Goal: Communication & Community: Participate in discussion

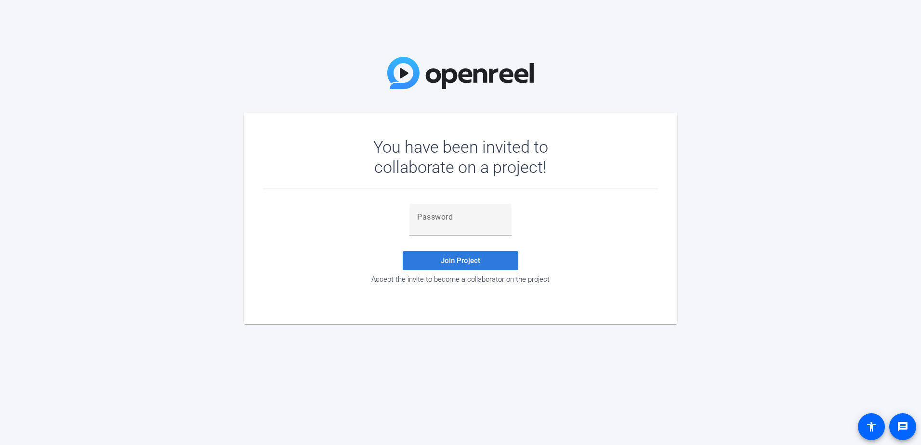
click at [454, 261] on span "Join Project" at bounding box center [461, 260] width 40 height 9
click at [464, 261] on span "Join Project" at bounding box center [461, 260] width 40 height 9
drag, startPoint x: 445, startPoint y: 221, endPoint x: 432, endPoint y: 231, distance: 16.1
click at [432, 231] on div at bounding box center [460, 220] width 87 height 32
drag, startPoint x: 432, startPoint y: 230, endPoint x: 440, endPoint y: 225, distance: 9.8
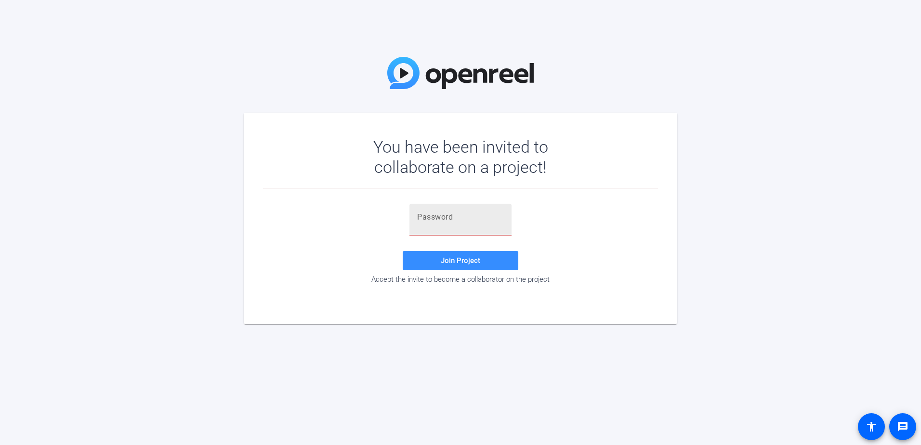
click at [424, 229] on div at bounding box center [460, 220] width 87 height 32
click at [472, 218] on input "text" at bounding box center [460, 217] width 87 height 12
drag, startPoint x: 432, startPoint y: 230, endPoint x: 425, endPoint y: 215, distance: 16.2
click at [425, 215] on input "text" at bounding box center [460, 217] width 87 height 12
paste input "emiXys"
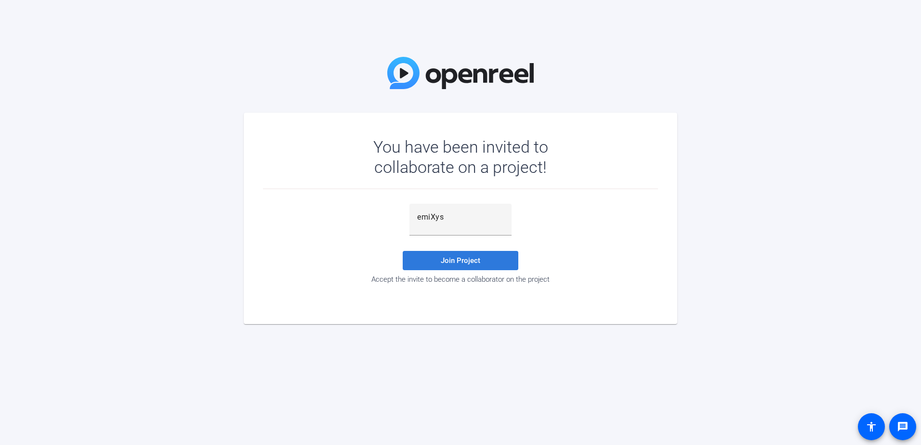
click at [465, 257] on span "Join Project" at bounding box center [461, 260] width 40 height 9
click at [454, 217] on input "emiXys" at bounding box center [460, 217] width 87 height 12
type input "emiXys"
click at [452, 259] on span "Join Project" at bounding box center [461, 260] width 40 height 9
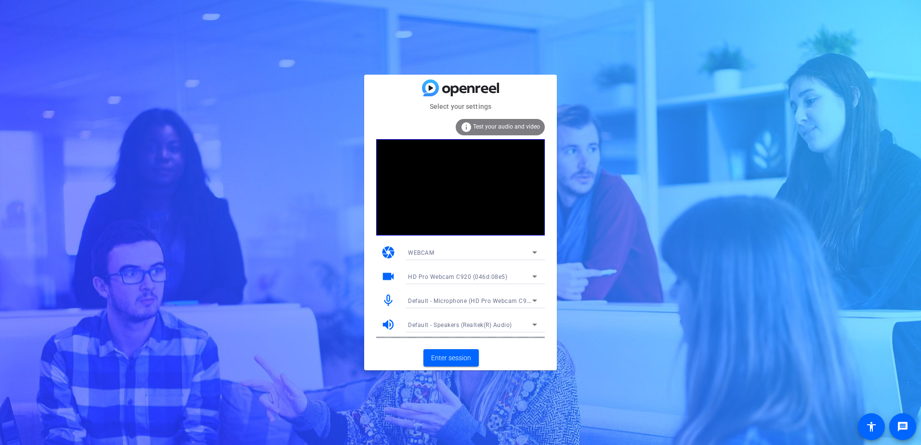
click at [505, 126] on span "Test your audio and video" at bounding box center [506, 126] width 67 height 7
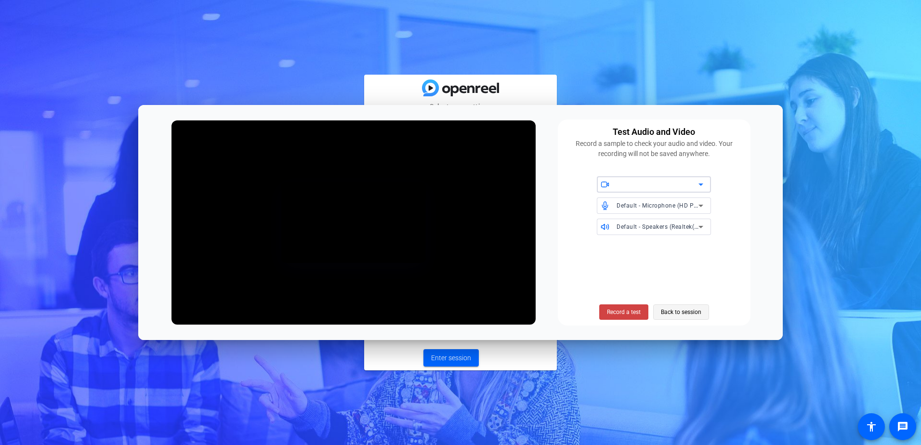
click at [686, 313] on span "Back to session" at bounding box center [681, 312] width 40 height 18
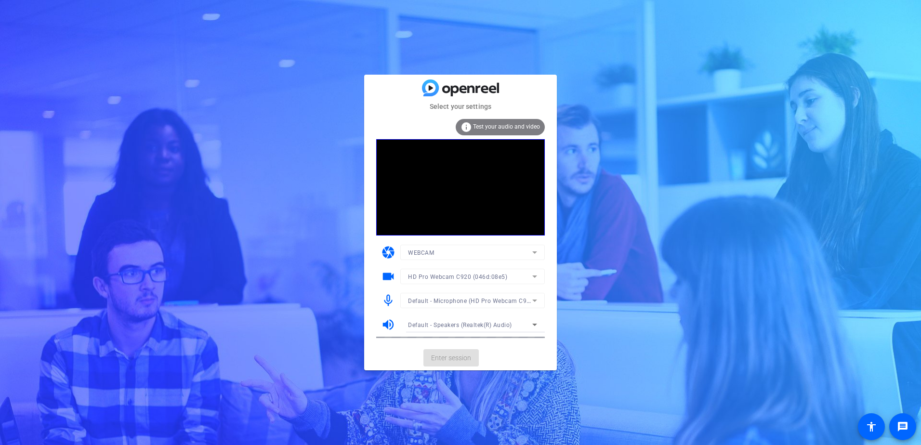
click at [452, 359] on mat-card-actions "Enter session" at bounding box center [460, 357] width 193 height 25
click at [453, 358] on span "Enter session" at bounding box center [451, 358] width 40 height 10
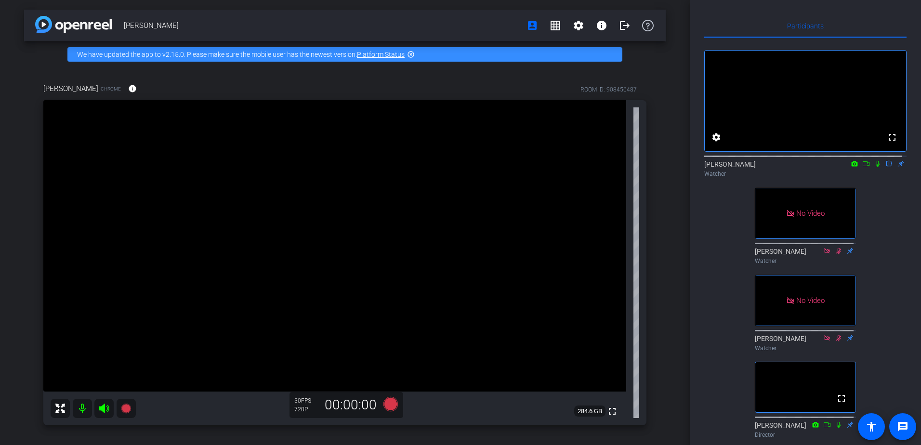
click at [862, 167] on icon at bounding box center [866, 163] width 8 height 7
click at [874, 167] on icon at bounding box center [878, 163] width 8 height 7
click at [720, 143] on mat-icon "settings" at bounding box center [717, 138] width 12 height 12
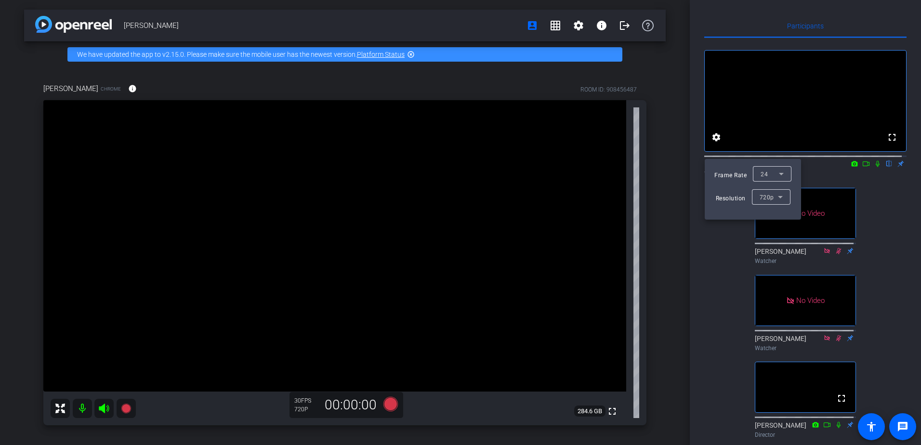
click at [720, 147] on div at bounding box center [460, 222] width 921 height 445
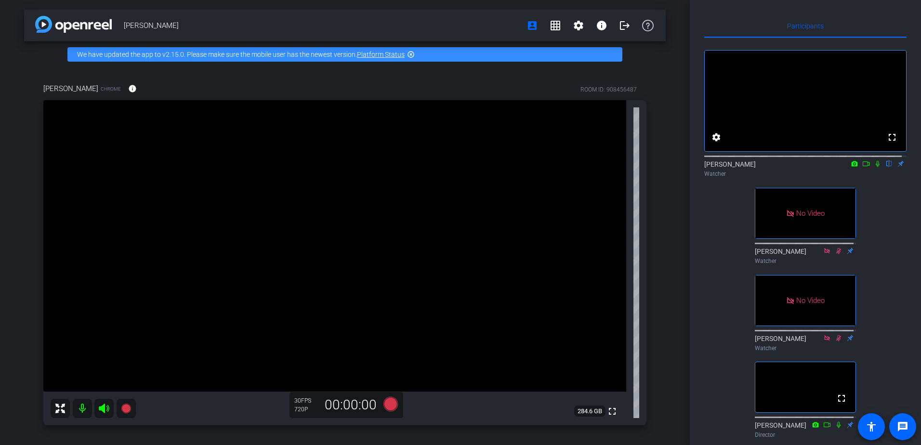
click at [883, 168] on mat-icon "flip" at bounding box center [889, 163] width 12 height 9
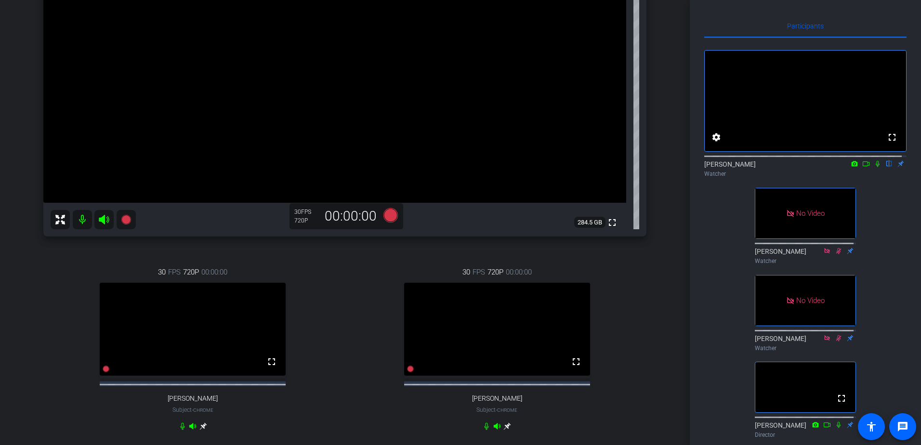
click at [862, 167] on icon at bounding box center [866, 163] width 8 height 7
click at [875, 166] on icon at bounding box center [877, 163] width 5 height 5
click at [863, 166] on icon at bounding box center [866, 163] width 7 height 5
click at [885, 167] on icon at bounding box center [889, 163] width 8 height 7
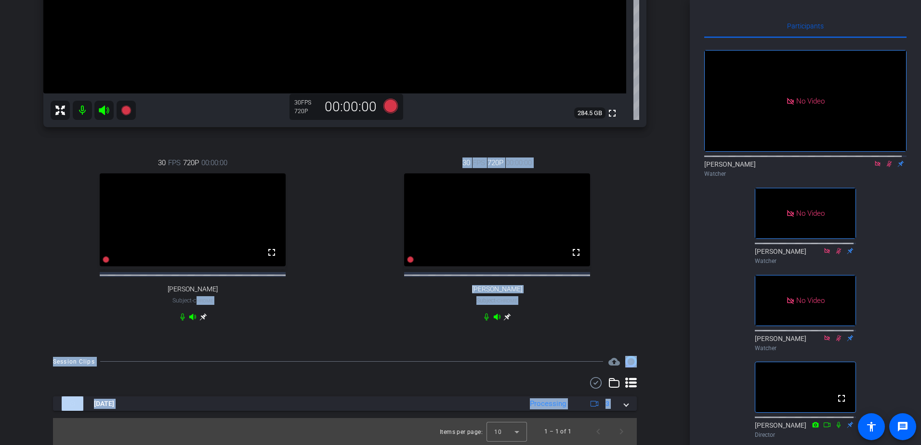
drag, startPoint x: 198, startPoint y: 441, endPoint x: 211, endPoint y: 467, distance: 30.0
click at [211, 445] on html "Accessibility Screen-Reader Guide, Feedback, and Issue Reporting | New window m…" at bounding box center [460, 222] width 921 height 445
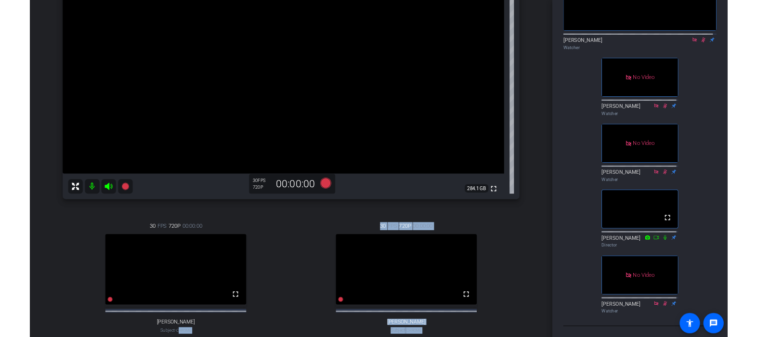
scroll to position [0, 0]
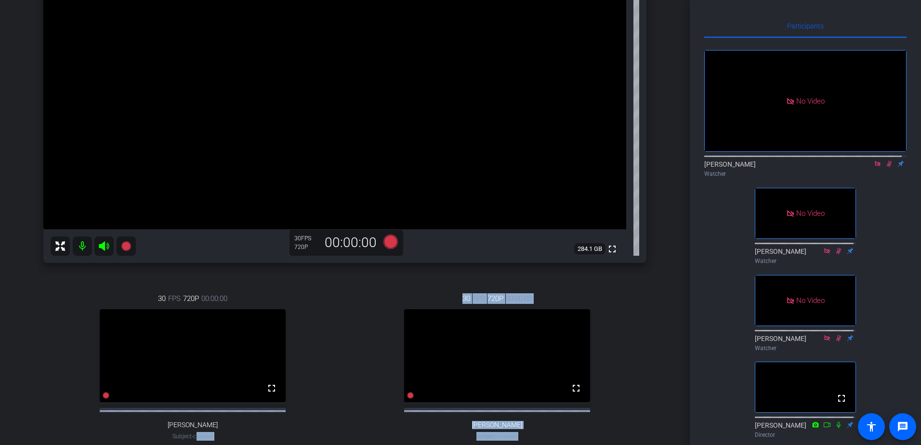
click at [887, 167] on icon at bounding box center [889, 164] width 5 height 6
click at [875, 166] on icon at bounding box center [877, 163] width 5 height 5
click at [863, 166] on icon at bounding box center [866, 163] width 7 height 5
click at [887, 167] on icon at bounding box center [889, 164] width 4 height 6
click at [91, 286] on div "30 FPS 720P 00:00:00 fullscreen [PERSON_NAME] Subject - Chrome" at bounding box center [192, 374] width 299 height 195
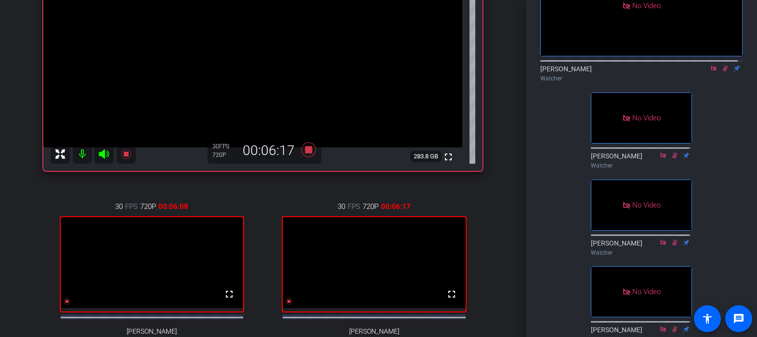
scroll to position [96, 0]
click at [711, 70] on icon at bounding box center [713, 67] width 5 height 5
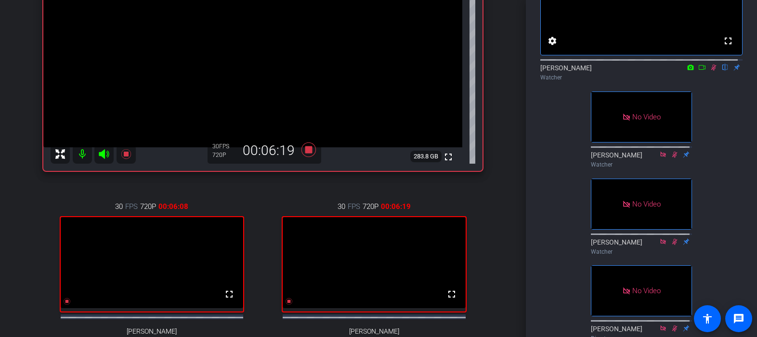
click at [710, 71] on icon at bounding box center [714, 67] width 8 height 7
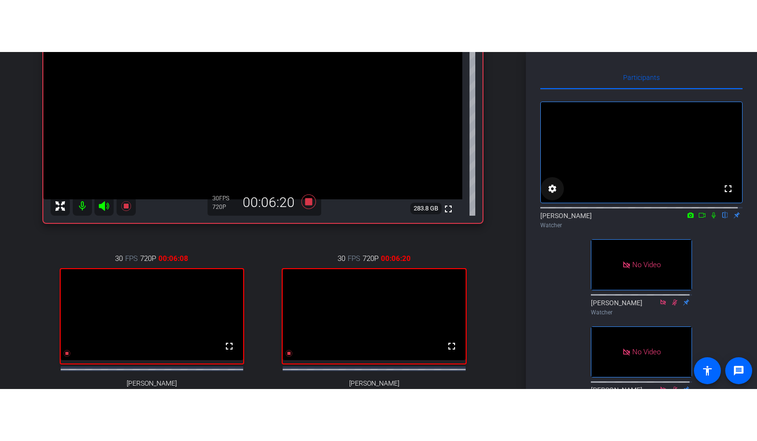
scroll to position [0, 0]
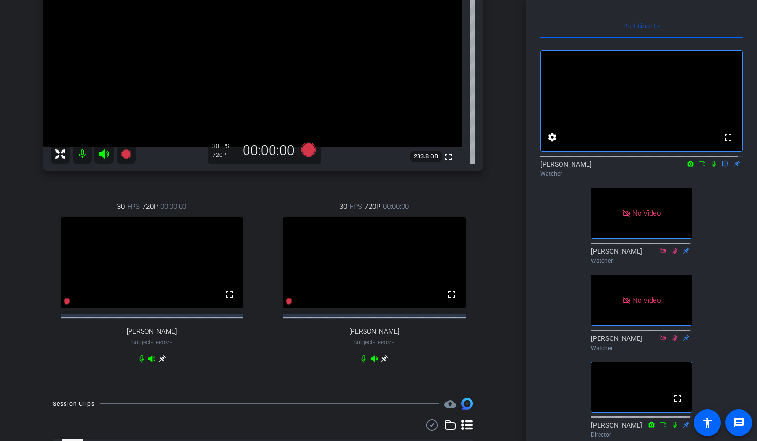
click at [710, 167] on icon at bounding box center [714, 163] width 8 height 7
click at [698, 167] on icon at bounding box center [702, 163] width 8 height 7
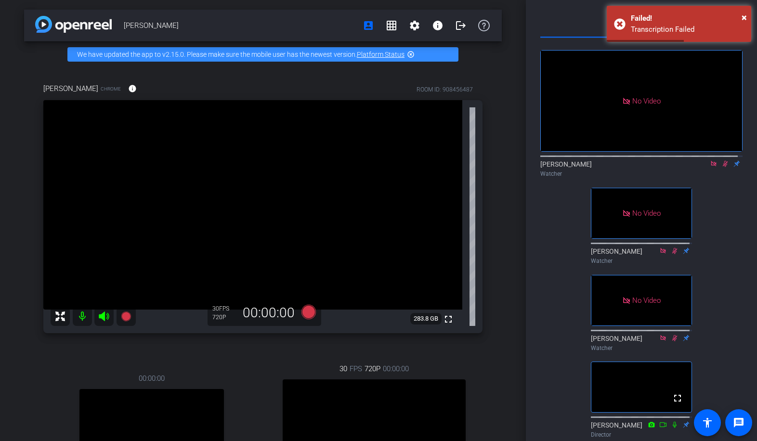
click at [722, 167] on icon at bounding box center [726, 163] width 8 height 7
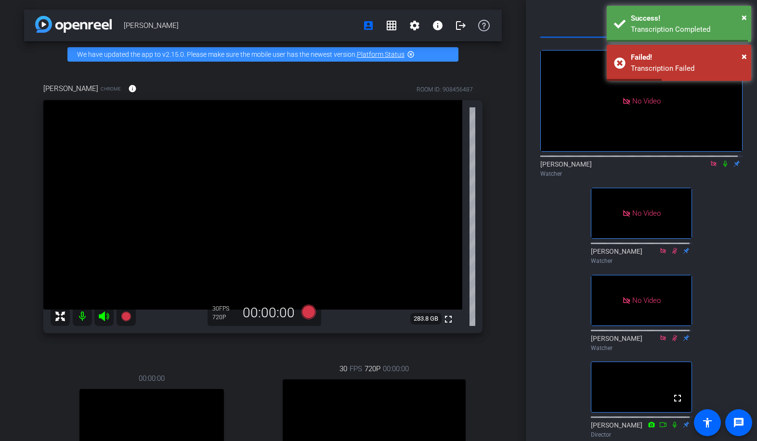
click at [711, 166] on icon at bounding box center [713, 163] width 5 height 5
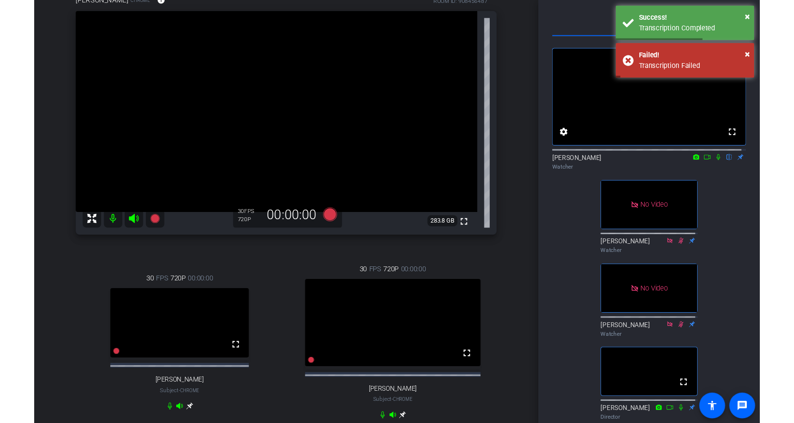
scroll to position [96, 0]
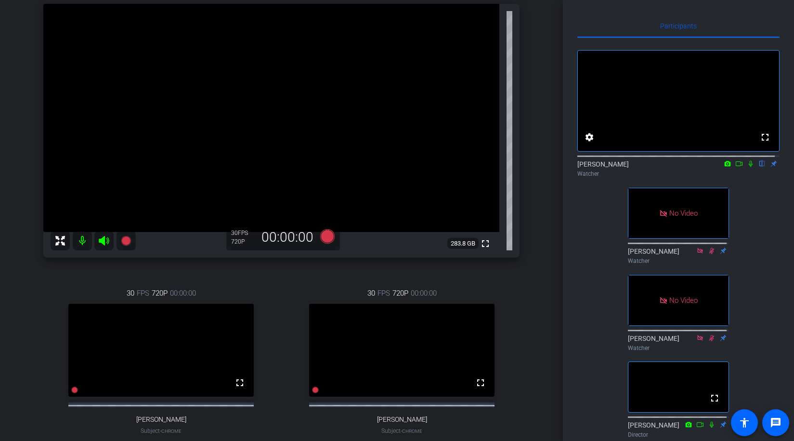
click at [31, 441] on html "Accessibility Screen-Reader Guide, Feedback, and Issue Reporting | New window m…" at bounding box center [397, 220] width 794 height 441
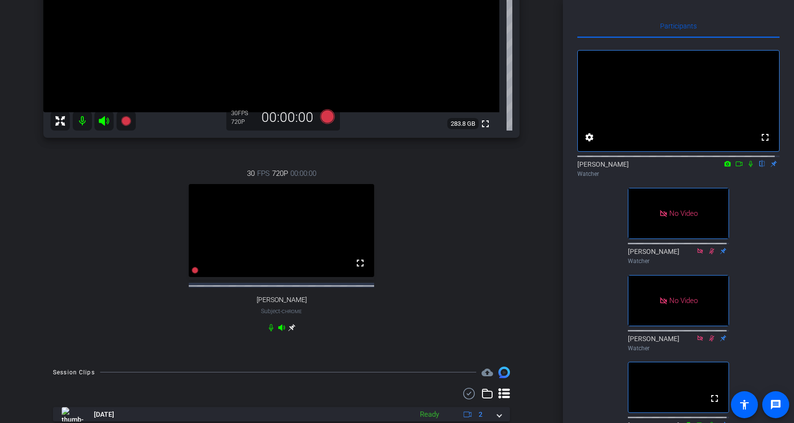
scroll to position [193, 0]
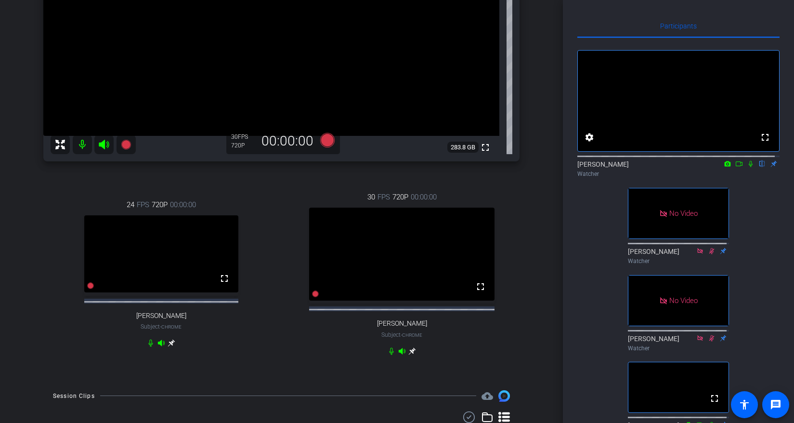
click at [748, 167] on icon at bounding box center [751, 163] width 8 height 7
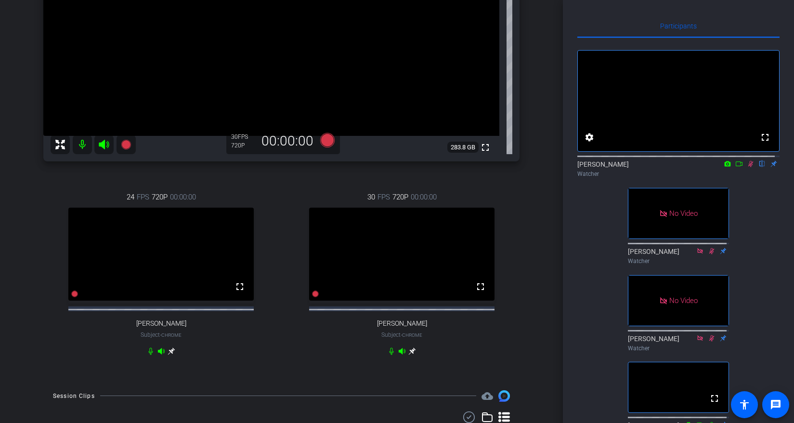
click at [736, 167] on icon at bounding box center [740, 163] width 8 height 7
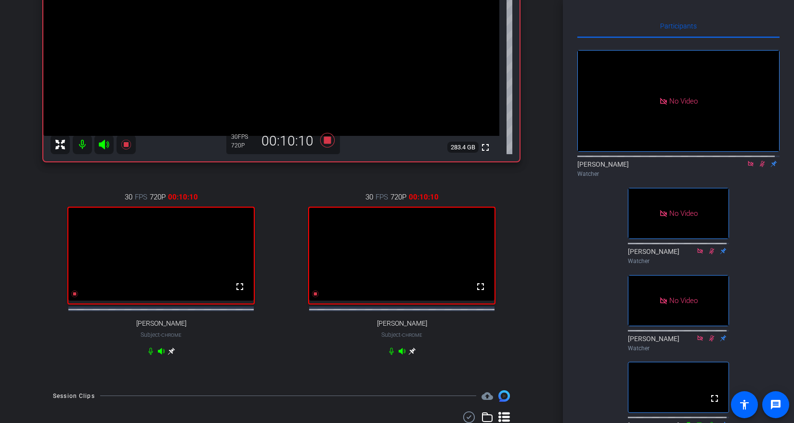
click at [20, 371] on div "[PERSON_NAME] account_box grid_on settings info logout We have updated the app …" at bounding box center [281, 211] width 563 height 423
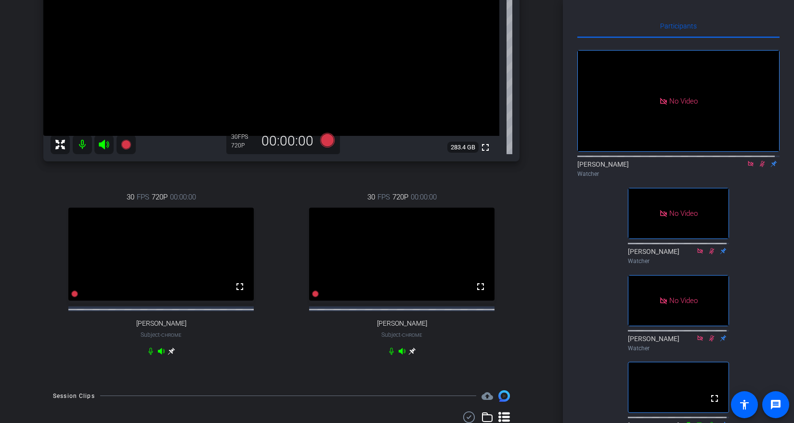
click at [759, 167] on icon at bounding box center [763, 163] width 8 height 7
click at [747, 167] on icon at bounding box center [751, 163] width 8 height 7
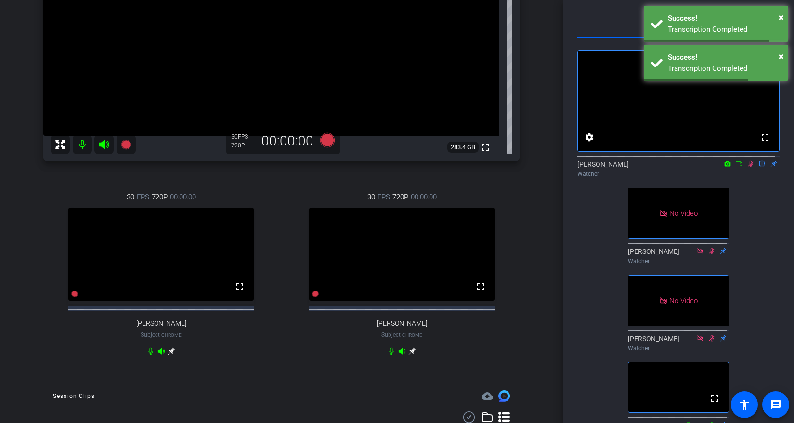
click at [736, 167] on icon at bounding box center [740, 163] width 8 height 7
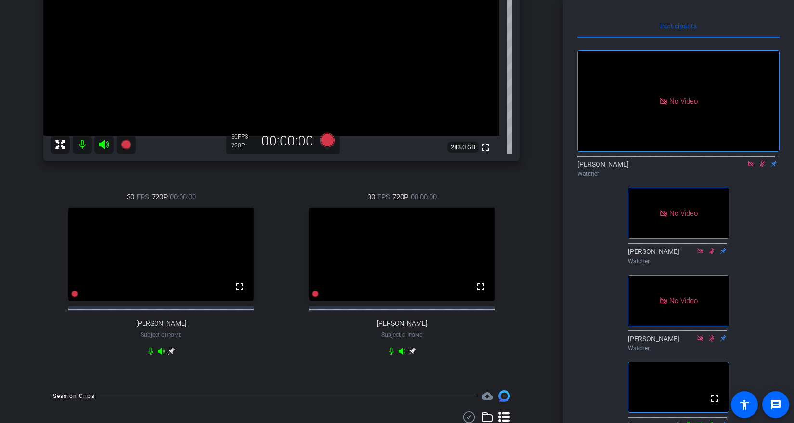
click at [748, 166] on icon at bounding box center [750, 163] width 5 height 5
drag, startPoint x: 746, startPoint y: 174, endPoint x: 757, endPoint y: 203, distance: 30.5
click at [757, 203] on div "fullscreen settings [PERSON_NAME] flip Watcher No Video [PERSON_NAME] Watcher N…" at bounding box center [679, 283] width 202 height 491
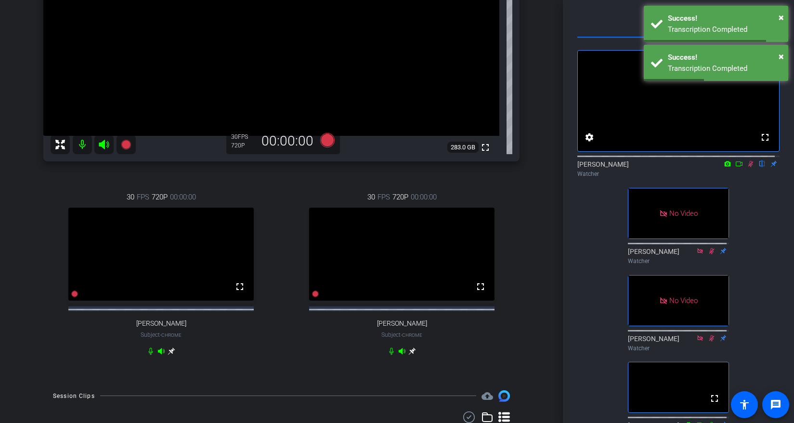
click at [747, 167] on icon at bounding box center [751, 163] width 8 height 7
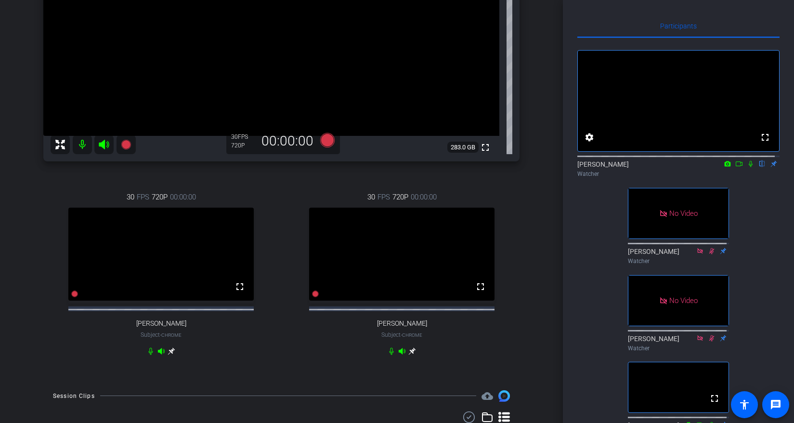
scroll to position [145, 0]
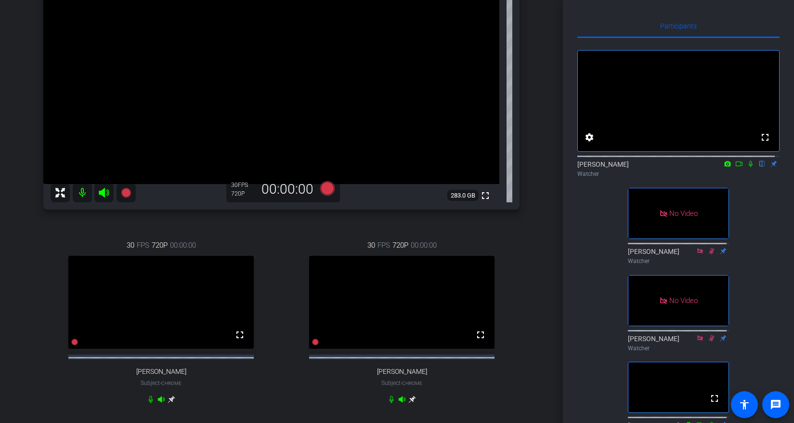
click at [62, 195] on icon at bounding box center [60, 193] width 10 height 10
click at [60, 192] on icon at bounding box center [60, 193] width 12 height 12
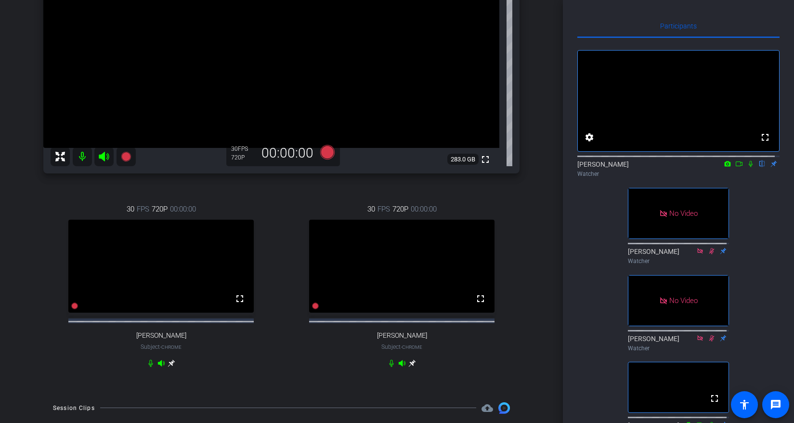
scroll to position [193, 0]
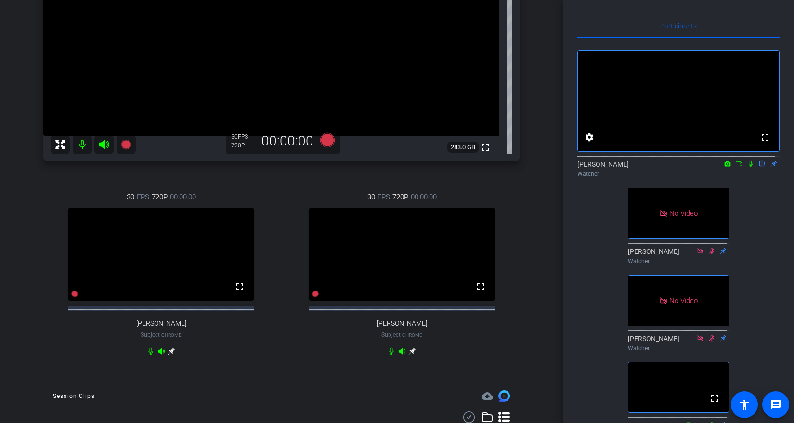
click at [749, 167] on icon at bounding box center [751, 164] width 4 height 6
click at [736, 167] on icon at bounding box center [740, 163] width 8 height 7
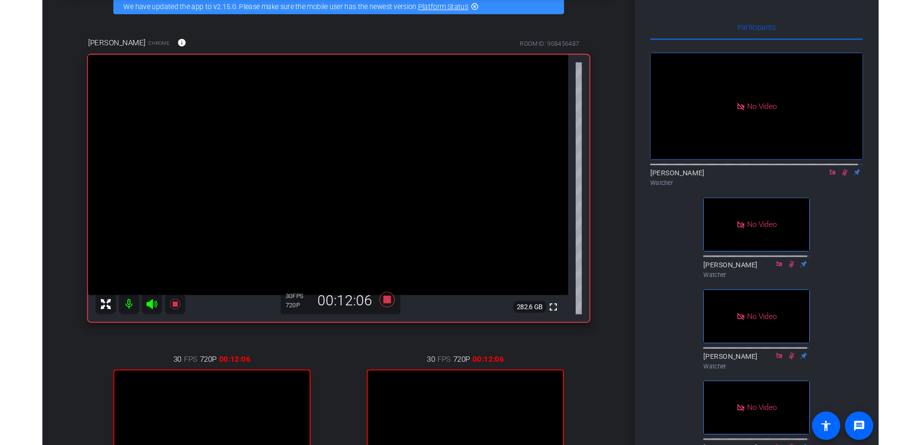
scroll to position [96, 0]
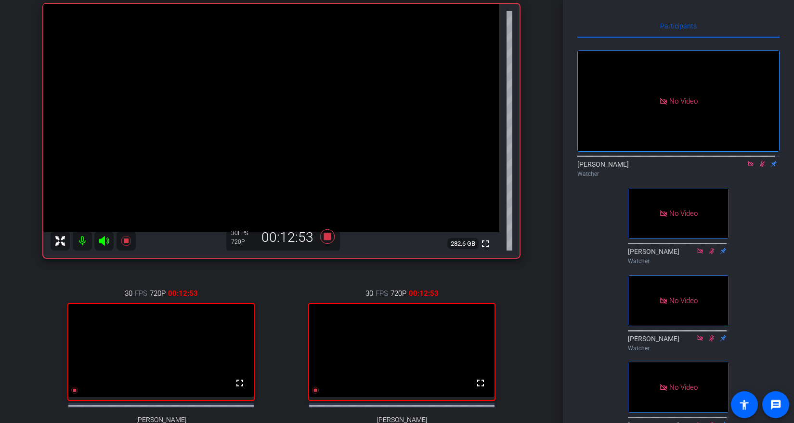
click at [748, 166] on icon at bounding box center [750, 163] width 5 height 5
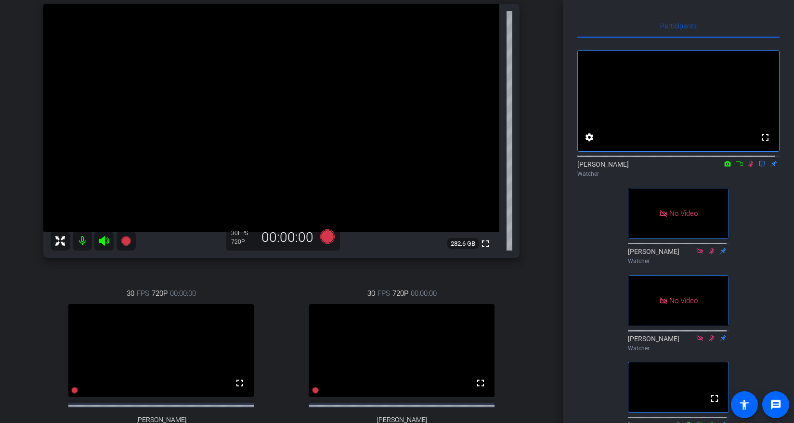
click at [749, 167] on icon at bounding box center [751, 164] width 5 height 6
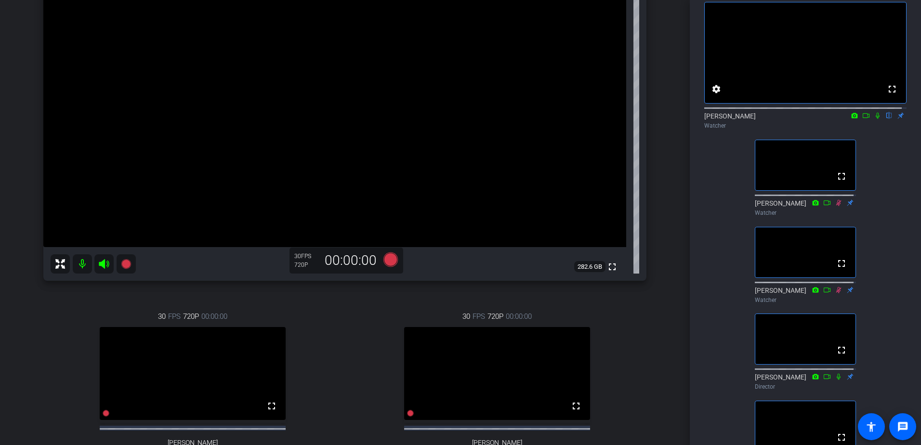
scroll to position [0, 0]
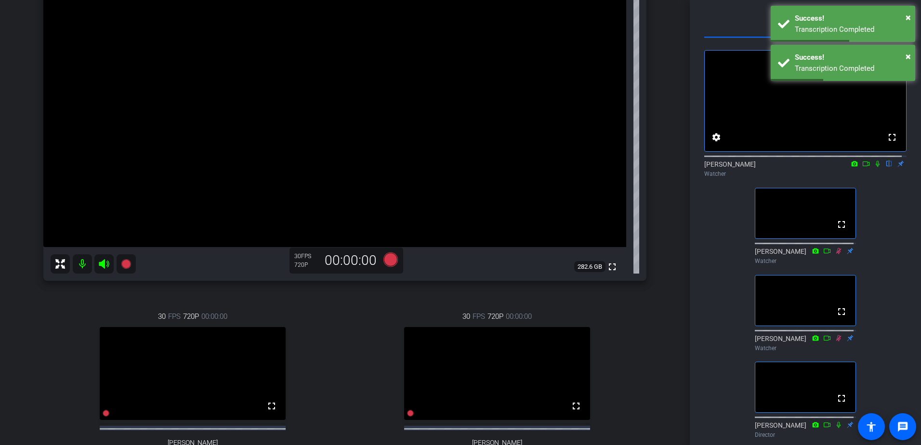
click at [903, 230] on div "Participants fullscreen settings [PERSON_NAME] flip Watcher fullscreen [PERSON_…" at bounding box center [805, 222] width 231 height 445
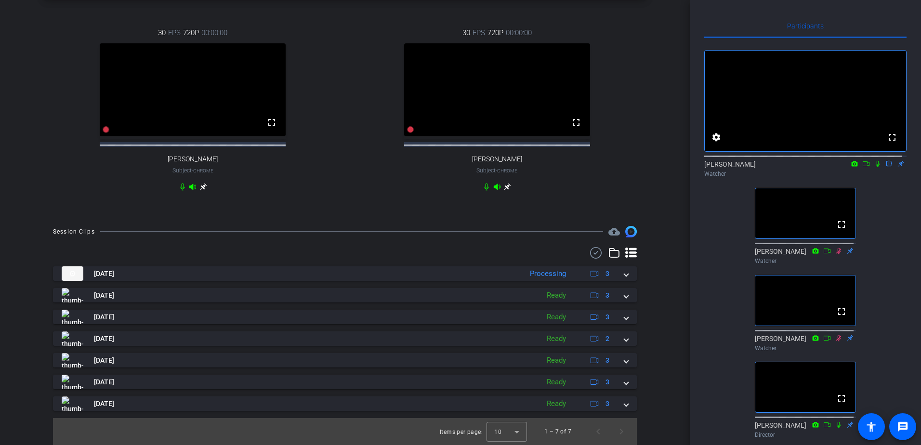
scroll to position [434, 0]
